Goal: Information Seeking & Learning: Learn about a topic

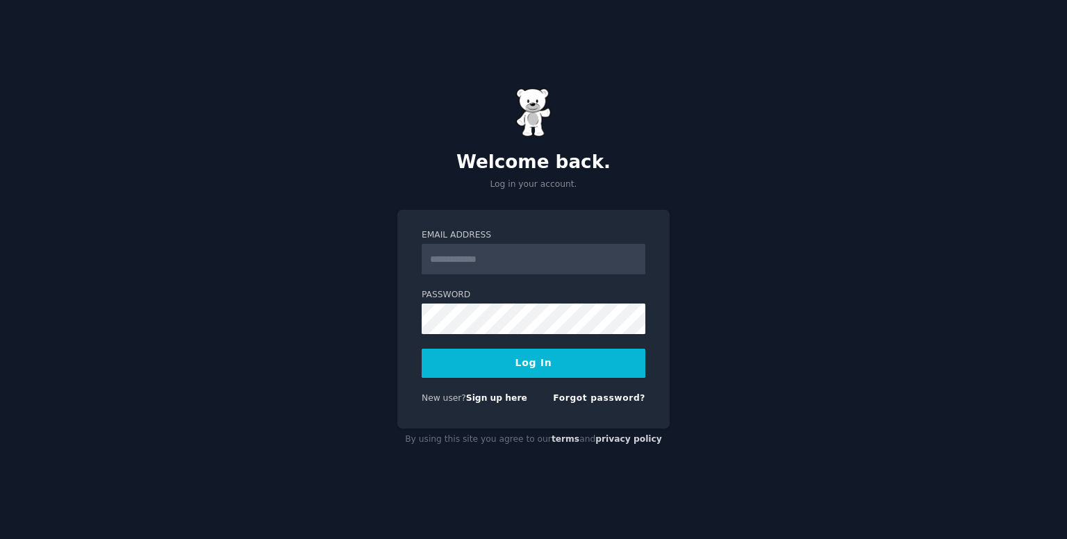
type input "**********"
click at [554, 352] on button "Log In" at bounding box center [534, 363] width 224 height 29
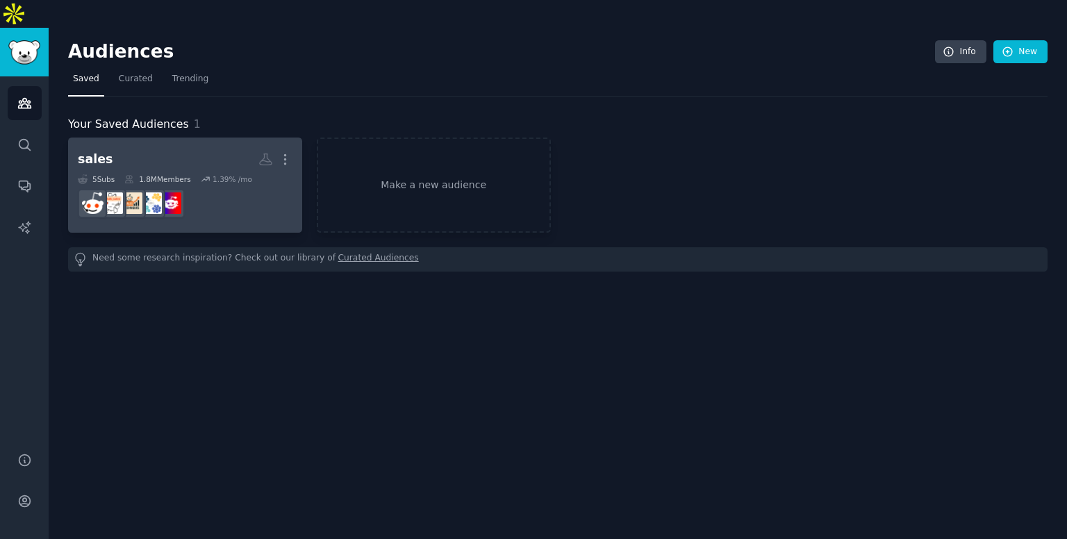
click at [194, 184] on dd "r/cybersecurity" at bounding box center [185, 203] width 215 height 39
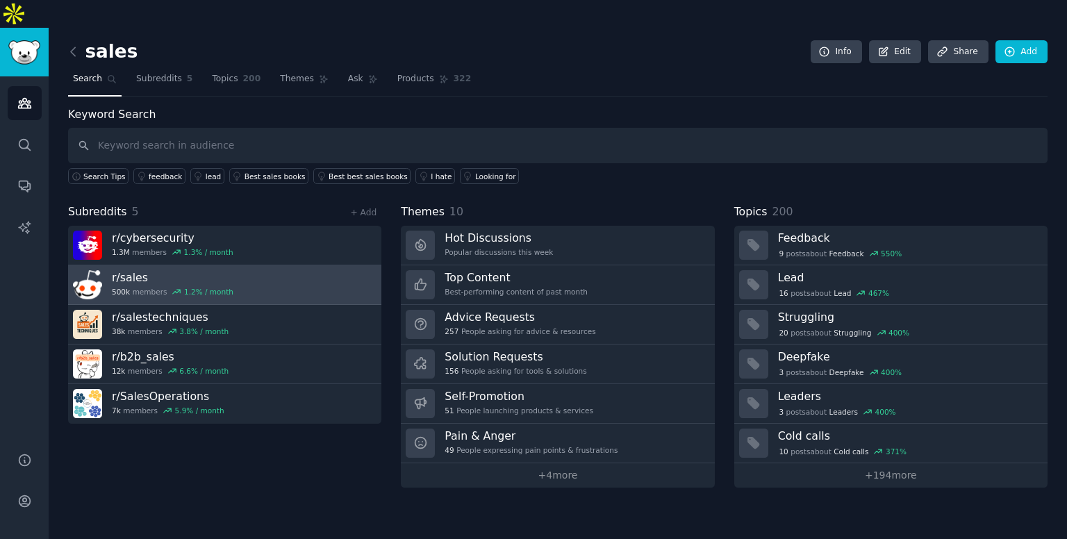
click at [192, 270] on h3 "r/ sales" at bounding box center [173, 277] width 122 height 15
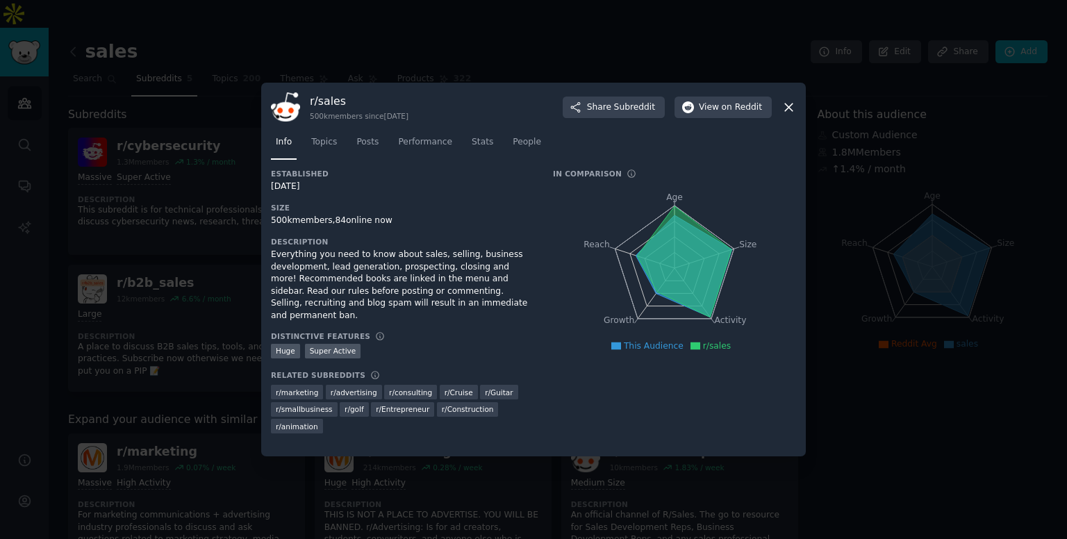
click at [783, 106] on icon at bounding box center [788, 107] width 15 height 15
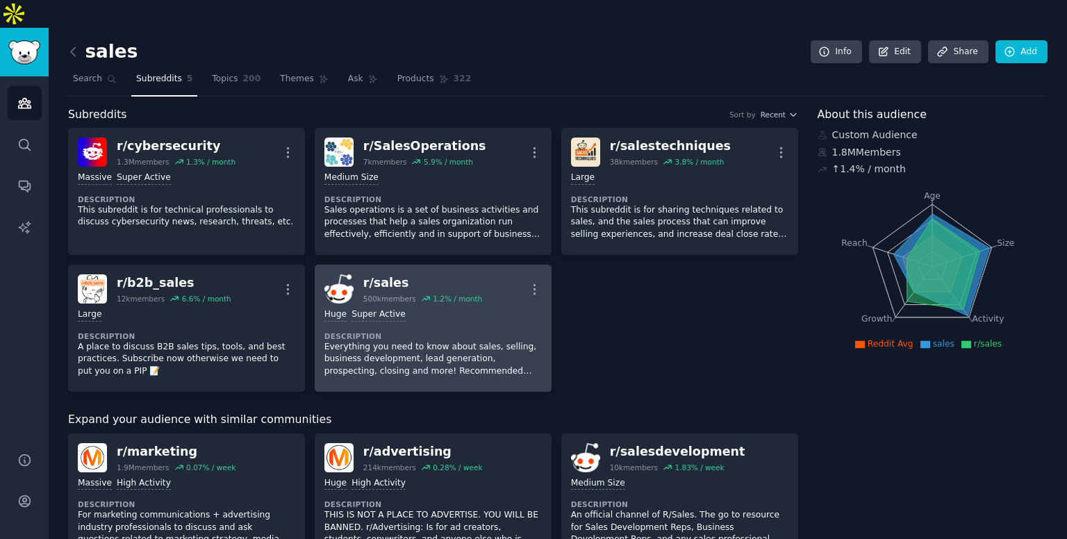
click at [386, 274] on div "r/ sales" at bounding box center [422, 282] width 119 height 17
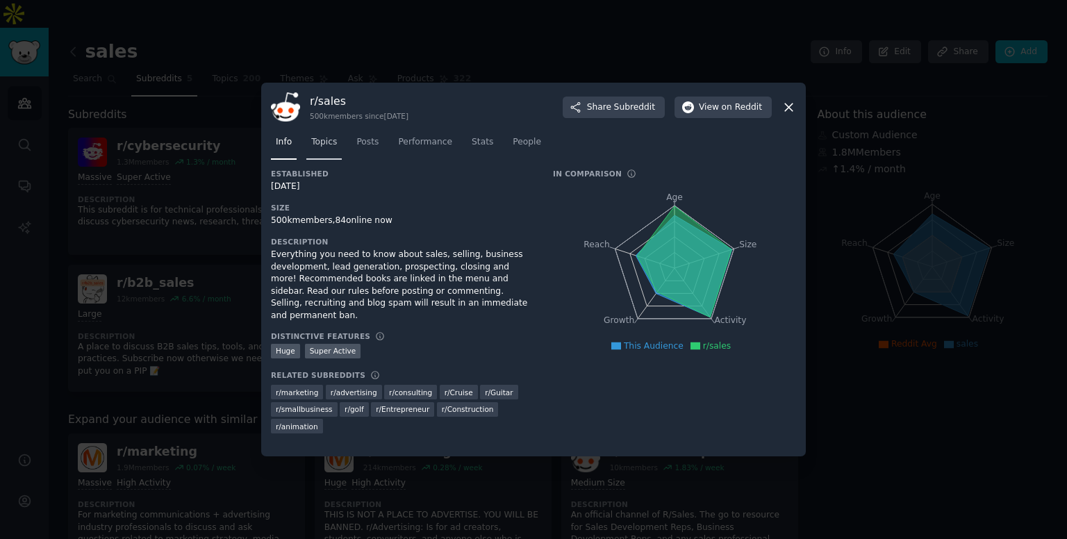
click at [328, 146] on span "Topics" at bounding box center [324, 142] width 26 height 13
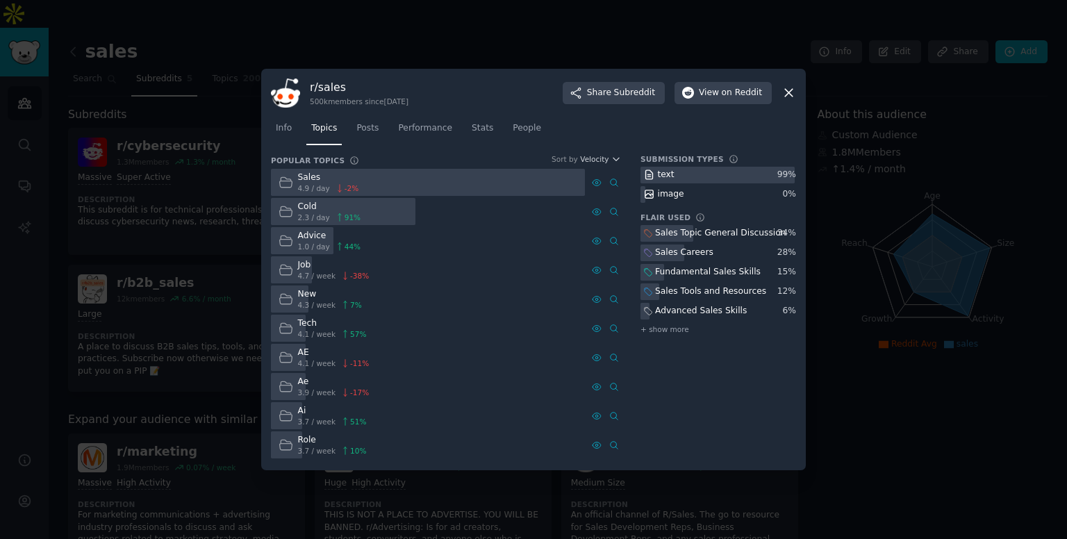
click at [381, 131] on nav "Info Topics Posts Performance Stats People" at bounding box center [533, 131] width 525 height 28
click at [365, 129] on span "Posts" at bounding box center [367, 128] width 22 height 13
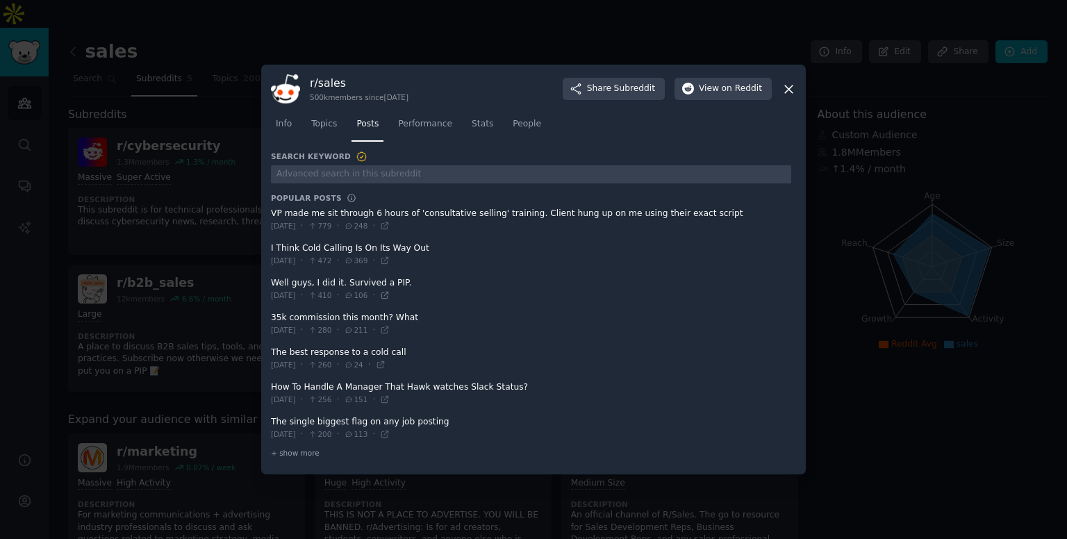
click at [390, 295] on icon at bounding box center [385, 295] width 10 height 10
click at [788, 92] on icon at bounding box center [788, 89] width 15 height 15
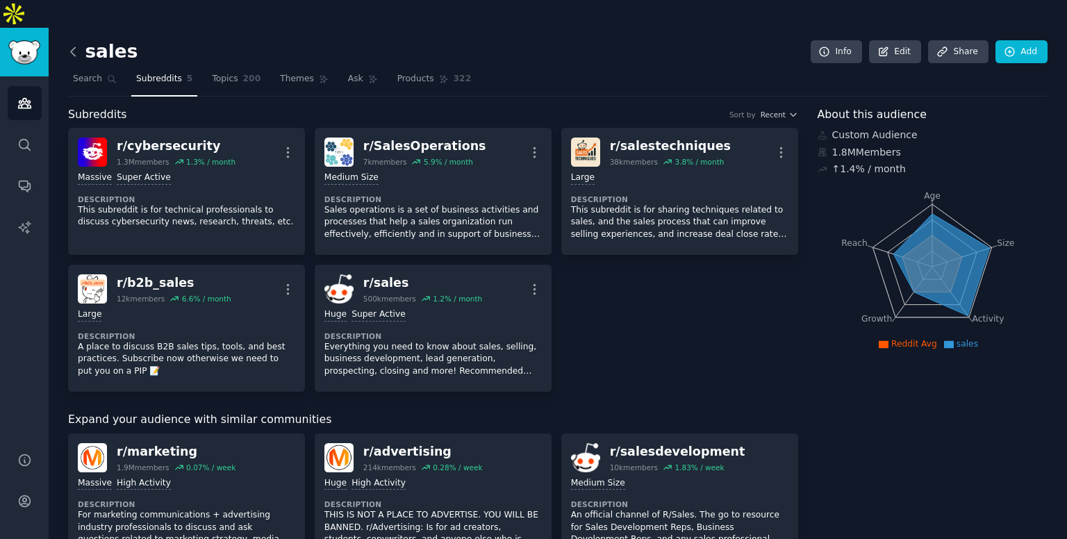
click at [73, 44] on icon at bounding box center [73, 51] width 15 height 15
